Goal: Information Seeking & Learning: Learn about a topic

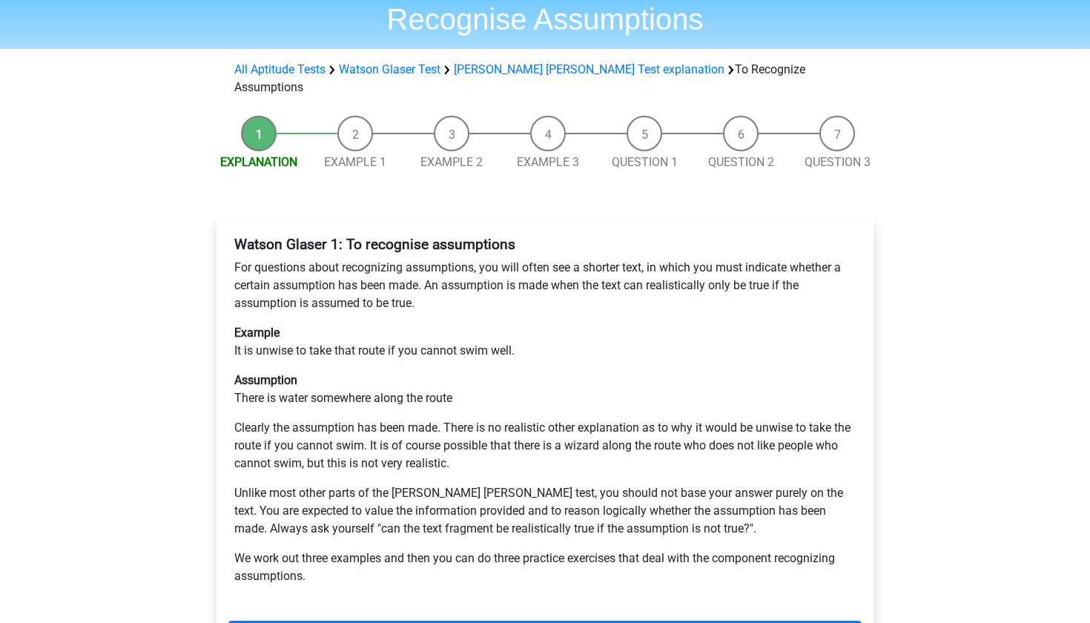
scroll to position [95, 0]
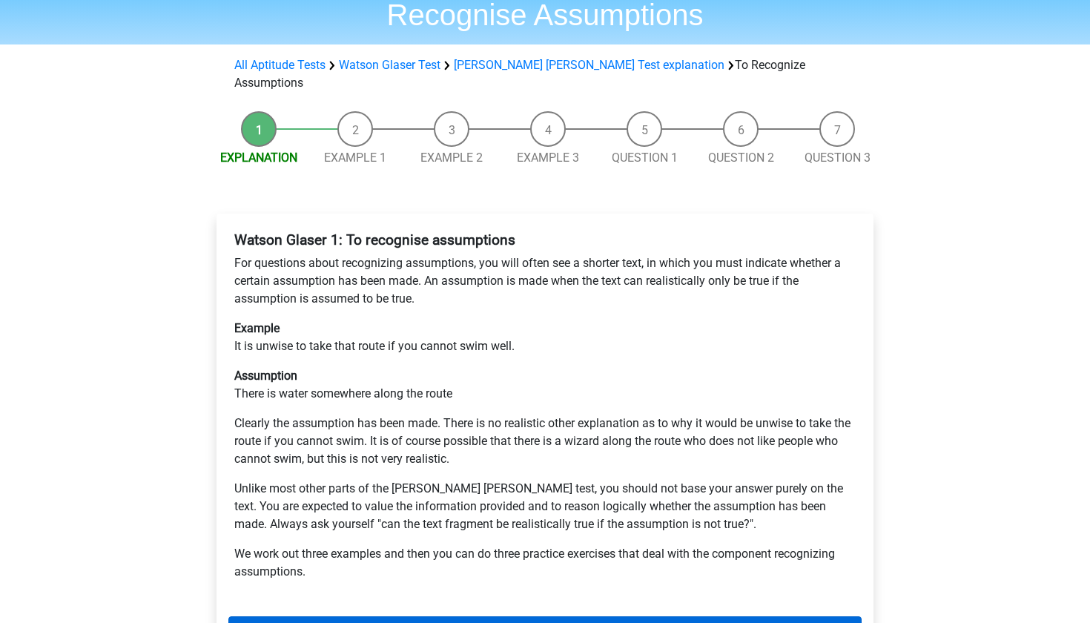
click at [373, 616] on link "Next" at bounding box center [544, 630] width 633 height 28
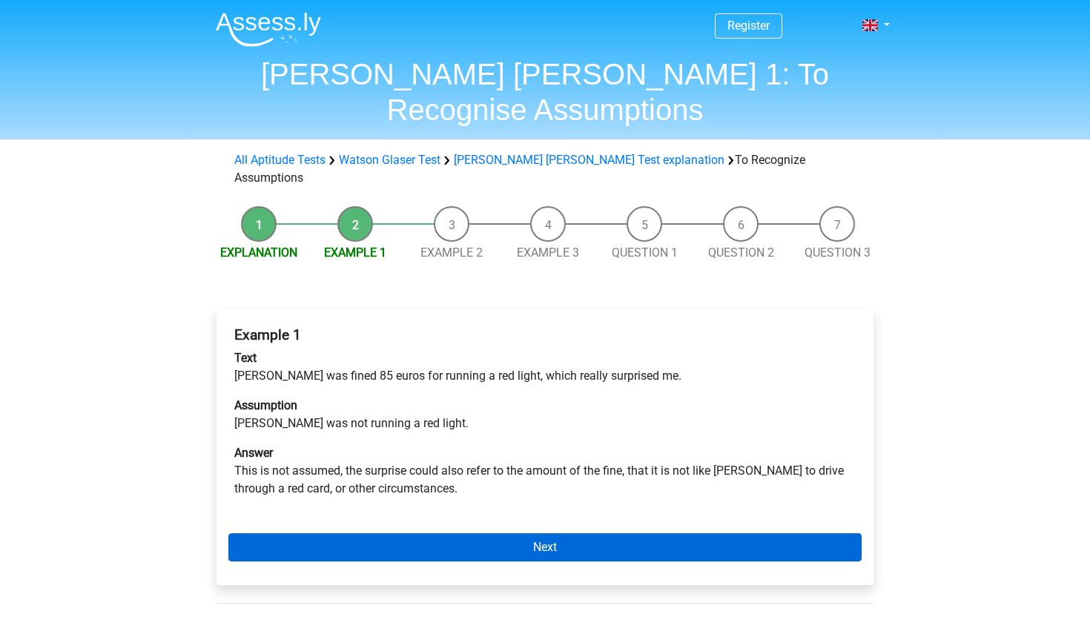
click at [444, 533] on link "Next" at bounding box center [544, 547] width 633 height 28
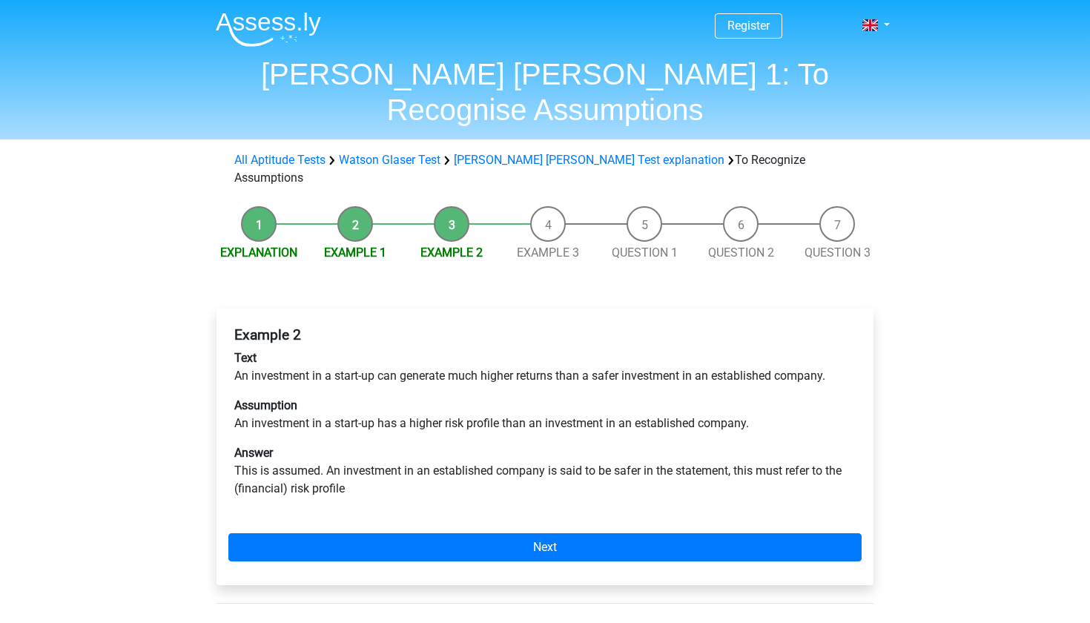
click at [444, 533] on link "Next" at bounding box center [544, 547] width 633 height 28
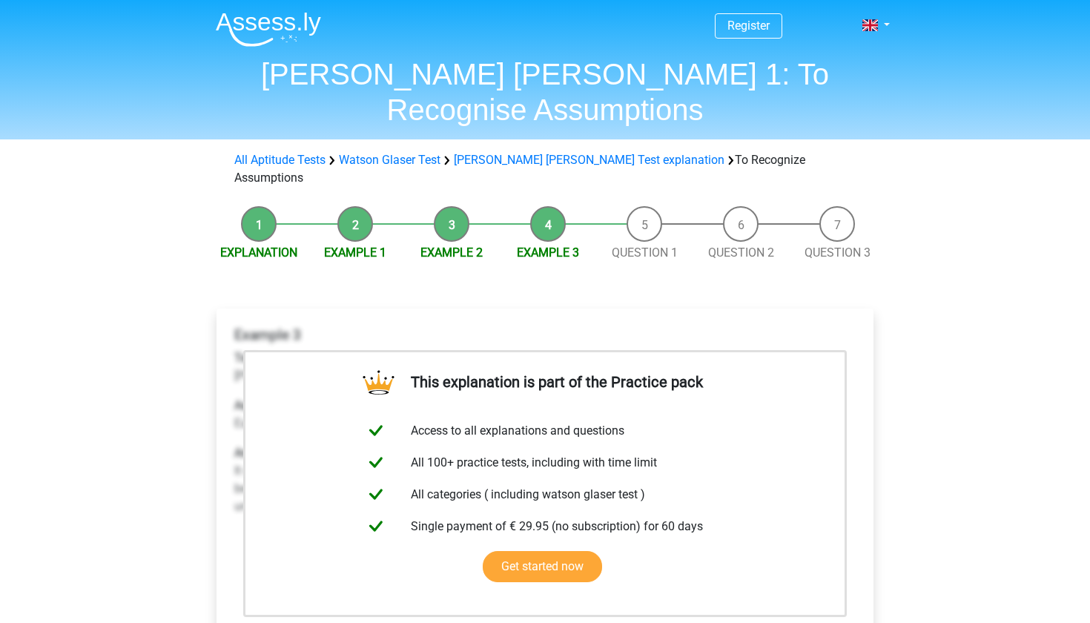
click at [271, 206] on li "Explanation" at bounding box center [259, 234] width 96 height 56
click at [263, 206] on li "Explanation" at bounding box center [259, 234] width 96 height 56
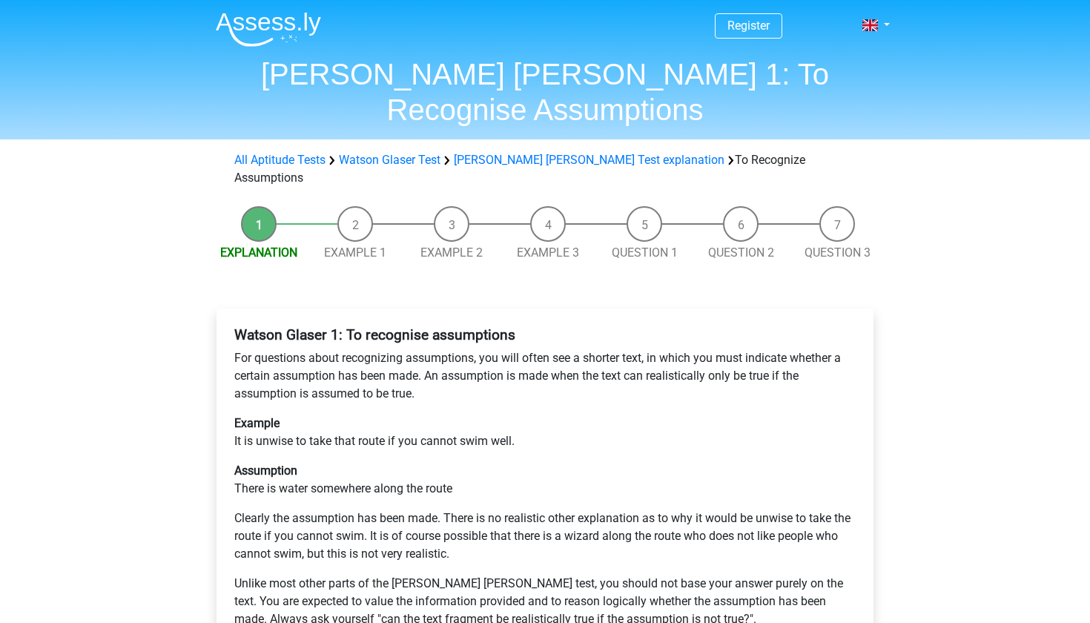
scroll to position [95, 0]
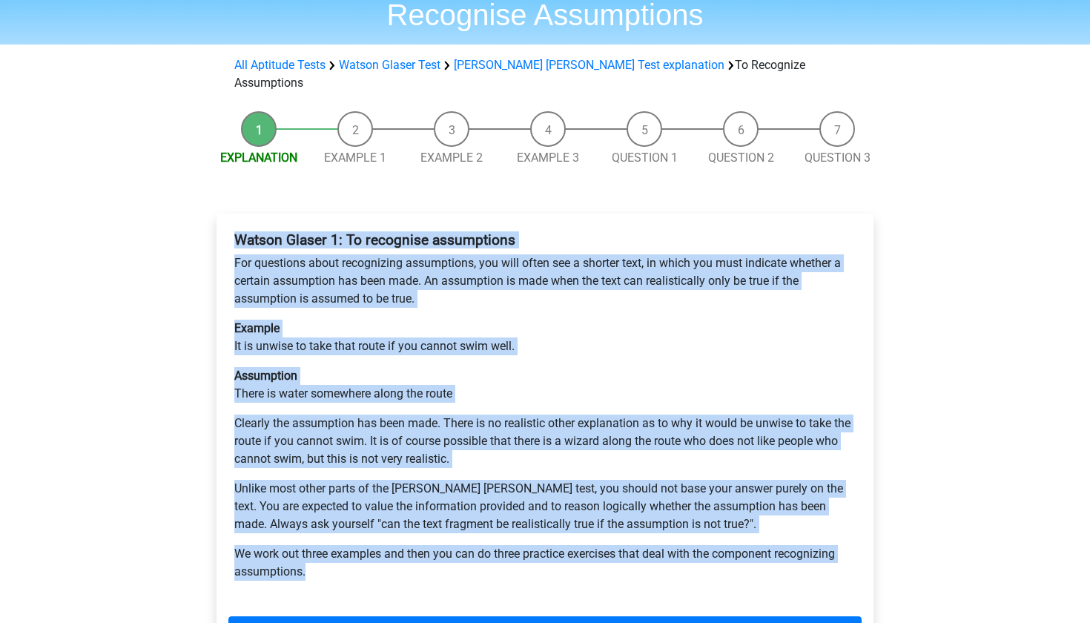
drag, startPoint x: 238, startPoint y: 181, endPoint x: 409, endPoint y: 537, distance: 395.0
click at [409, 537] on div "[PERSON_NAME] [PERSON_NAME] 1: To recognise assumptions For questions about rec…" at bounding box center [544, 411] width 633 height 373
copy div "[PERSON_NAME] [PERSON_NAME] 1: To recognise assumptions For questions about rec…"
